Goal: Complete application form

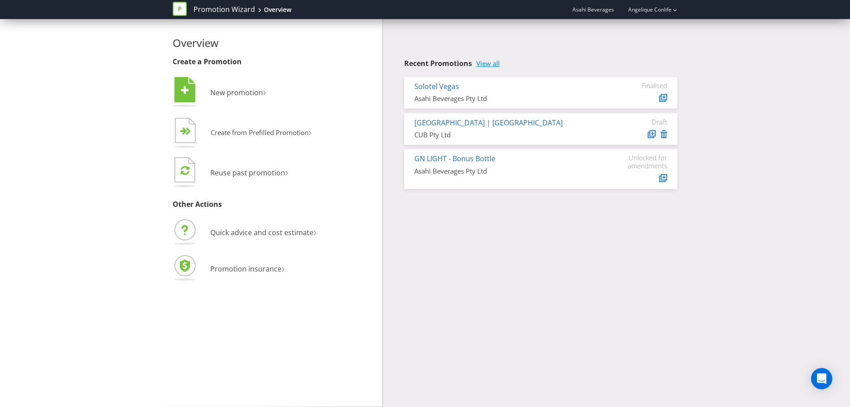
click at [489, 63] on link "View all" at bounding box center [487, 64] width 23 height 8
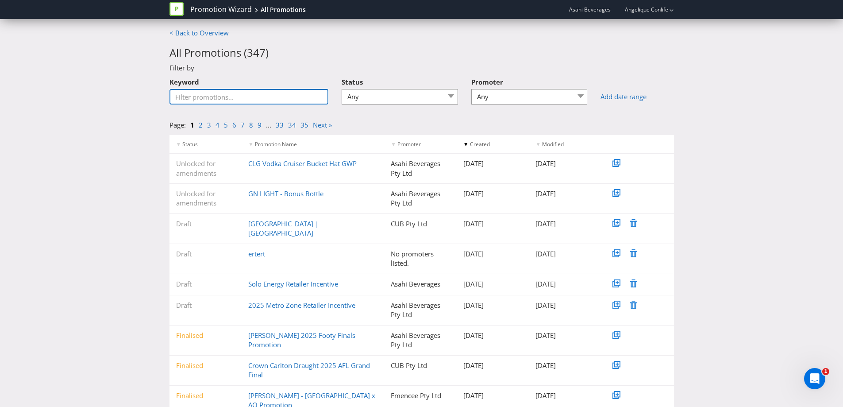
drag, startPoint x: 243, startPoint y: 96, endPoint x: 269, endPoint y: 90, distance: 26.1
click at [243, 96] on input "Keyword" at bounding box center [249, 96] width 159 height 15
type input "coogee"
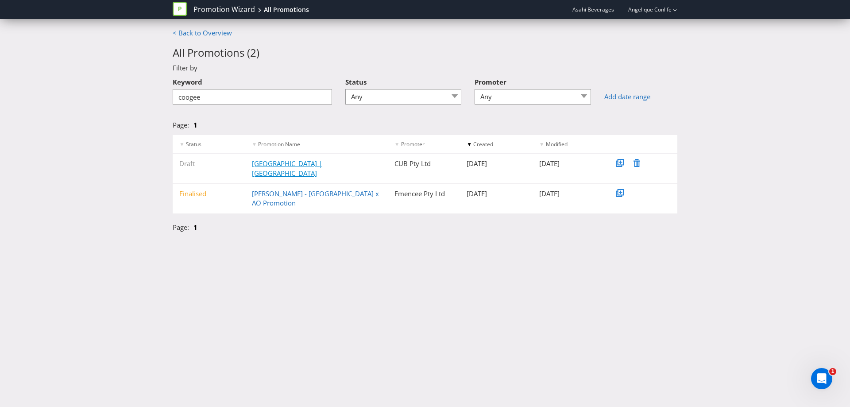
click at [291, 165] on link "[GEOGRAPHIC_DATA] | [GEOGRAPHIC_DATA]" at bounding box center [287, 168] width 70 height 18
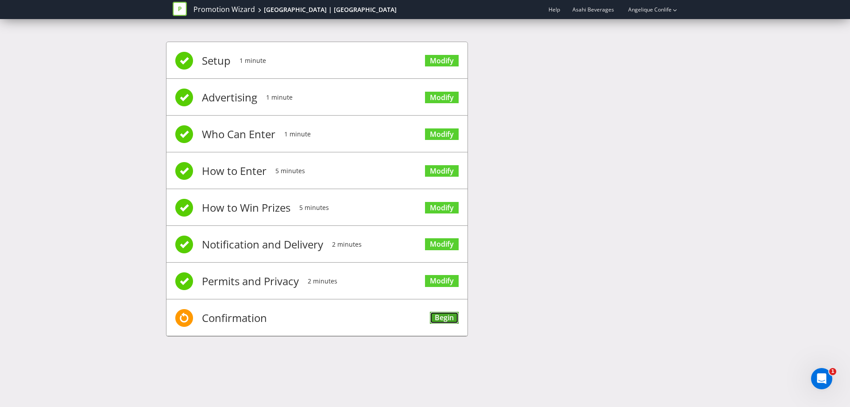
click at [444, 315] on link "Begin" at bounding box center [444, 318] width 29 height 12
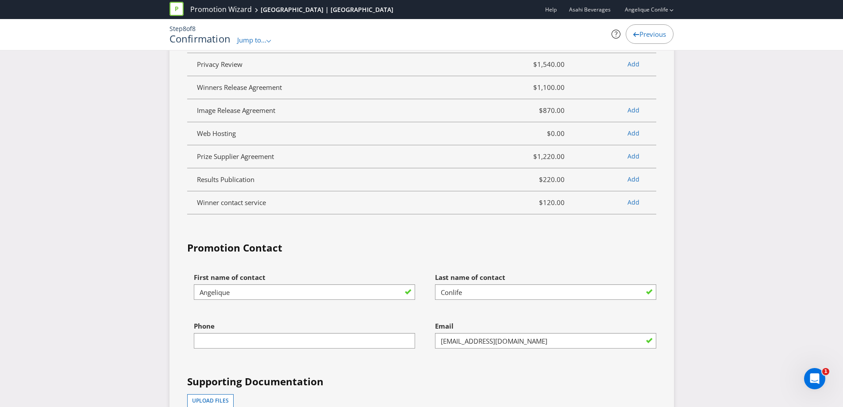
scroll to position [2478, 0]
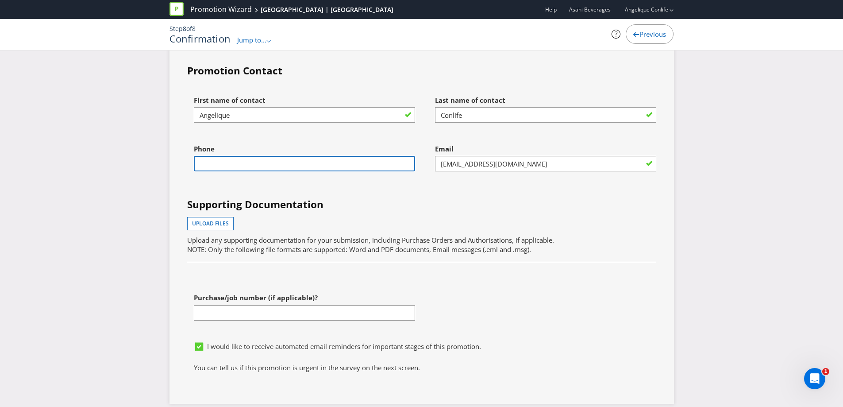
click at [254, 163] on input "text" at bounding box center [304, 163] width 221 height 15
type input "0439652604"
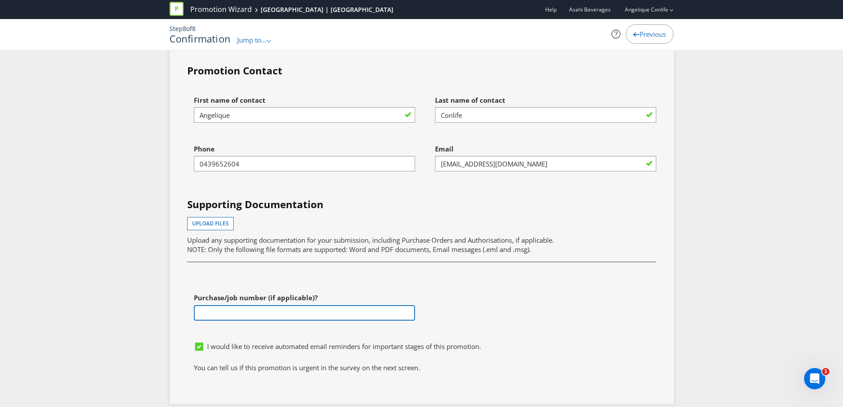
click at [318, 312] on input "text" at bounding box center [304, 312] width 221 height 15
paste input "4501179438"
type input "4501179438"
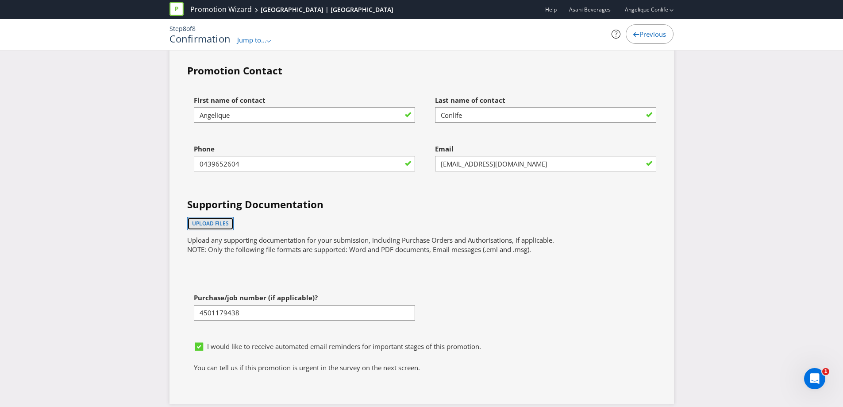
click at [212, 225] on span "Upload files" at bounding box center [210, 224] width 37 height 8
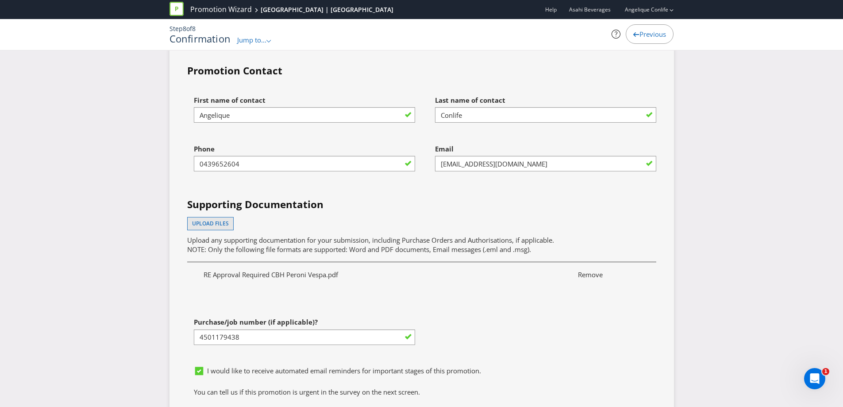
click at [516, 216] on div "Supporting Documentation Upload files Upload any supporting documentation for y…" at bounding box center [422, 228] width 482 height 62
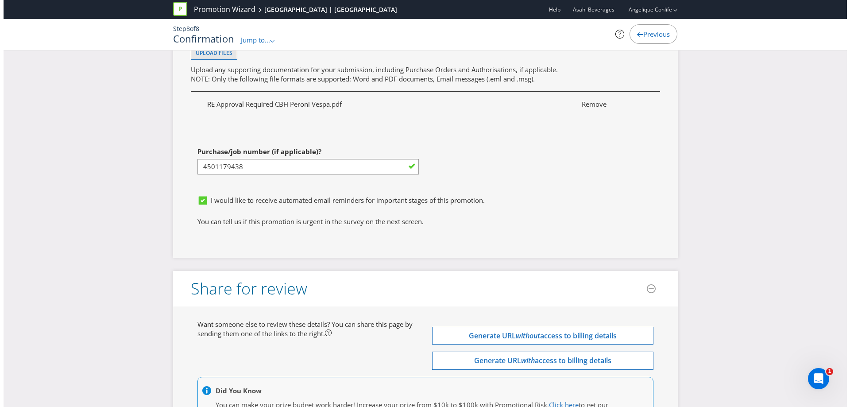
scroll to position [2743, 0]
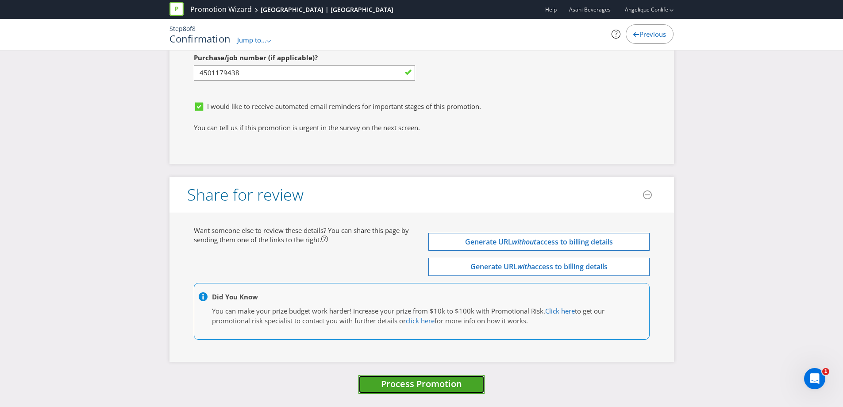
click at [423, 382] on span "Process Promotion" at bounding box center [421, 384] width 81 height 12
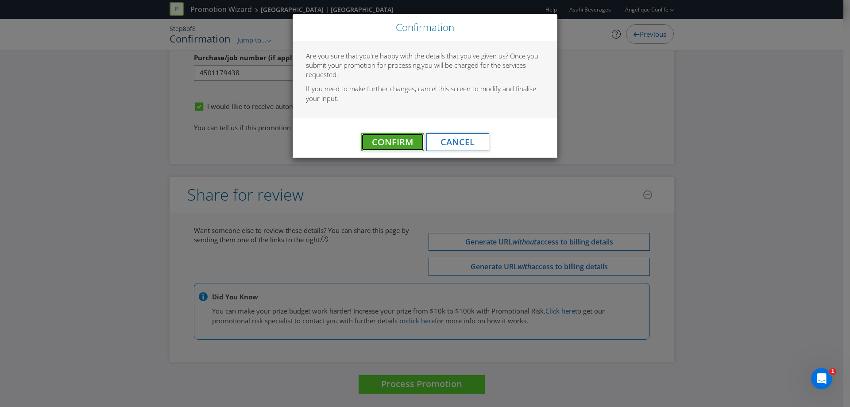
click at [395, 141] on span "Confirm" at bounding box center [392, 142] width 41 height 12
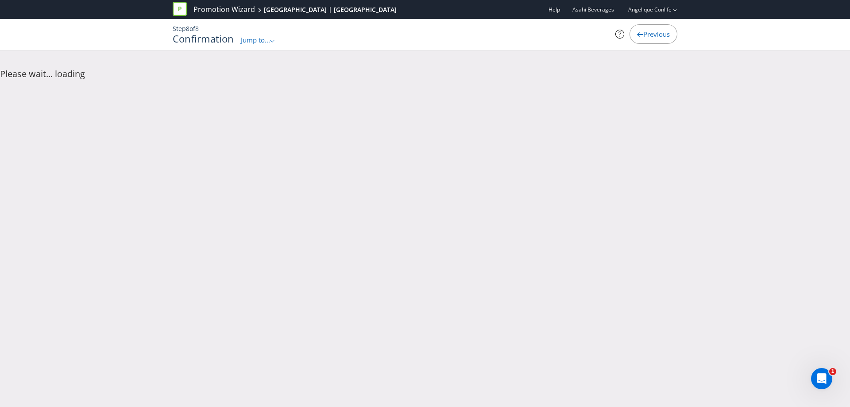
scroll to position [0, 0]
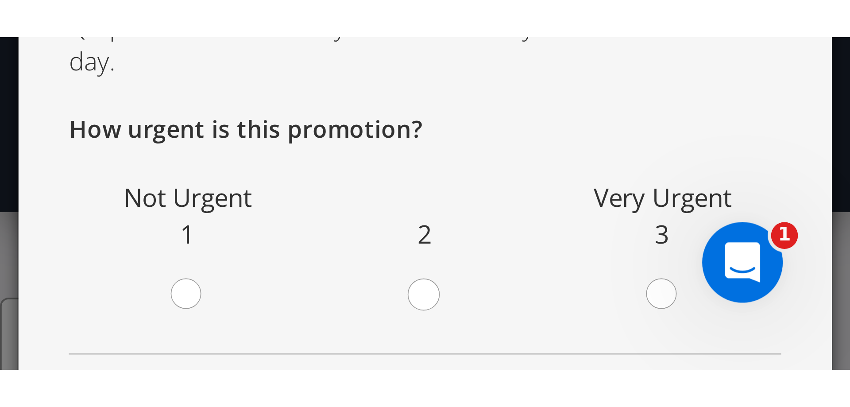
scroll to position [64, 0]
